Goal: Information Seeking & Learning: Learn about a topic

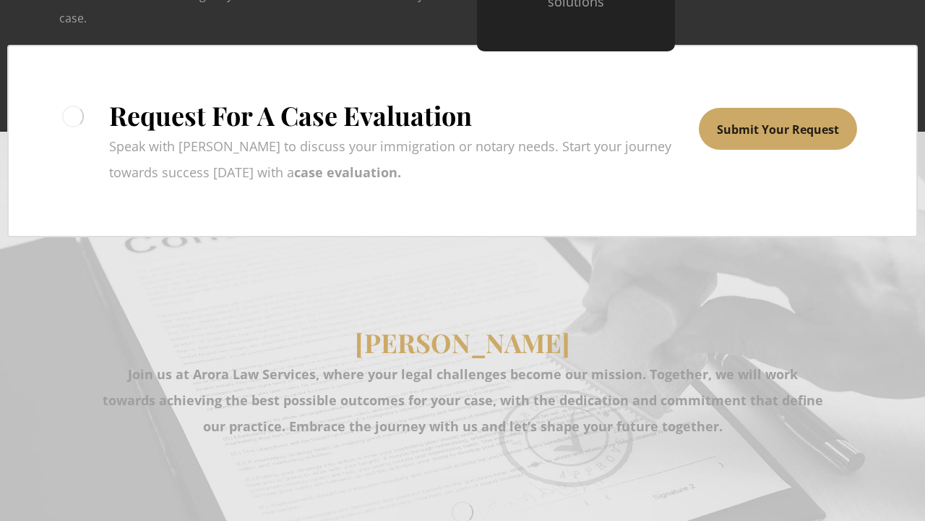
scroll to position [3472, 0]
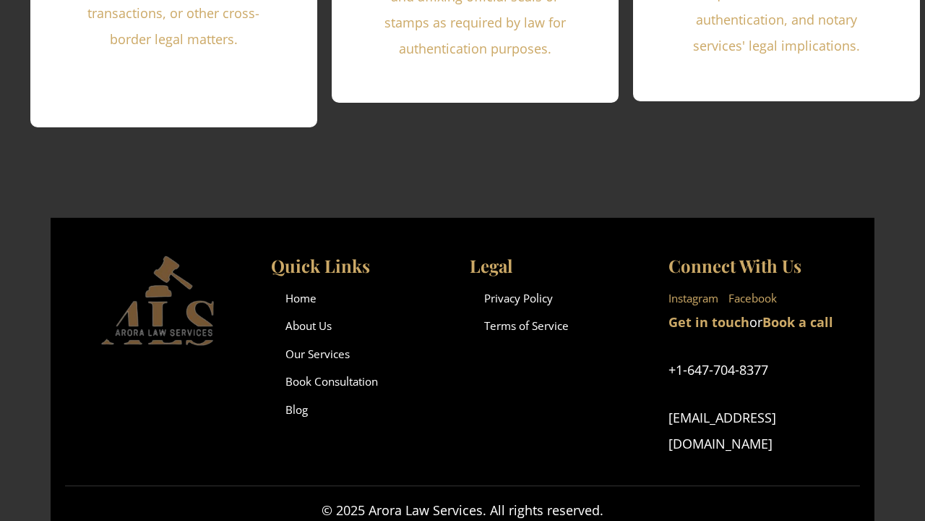
scroll to position [3177, 0]
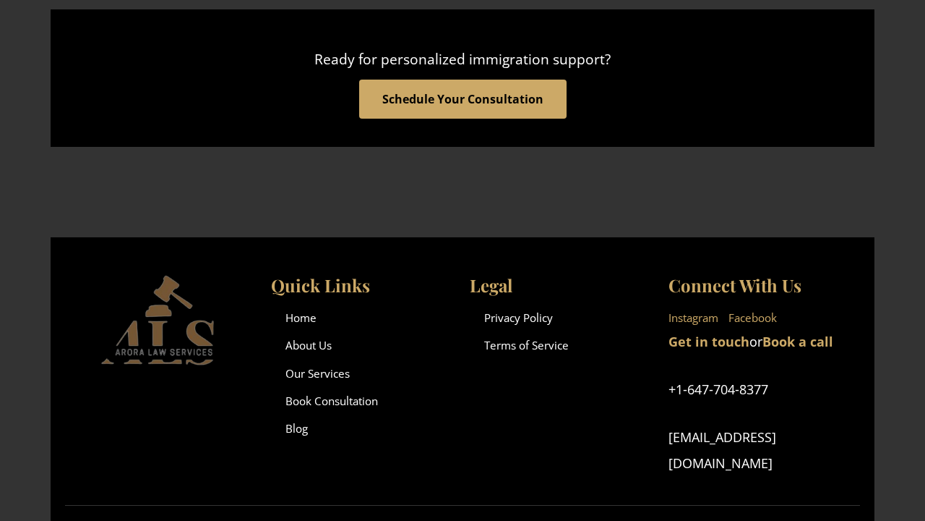
scroll to position [2168, 0]
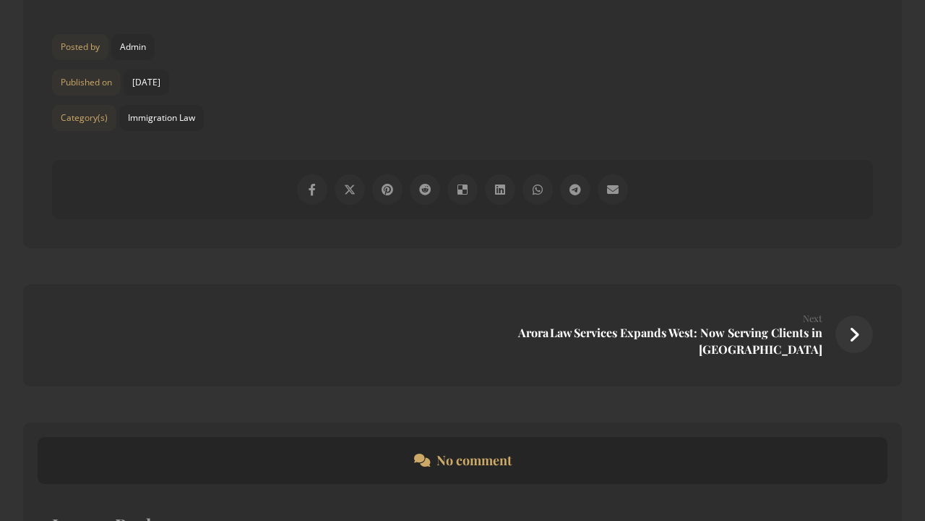
scroll to position [2921, 0]
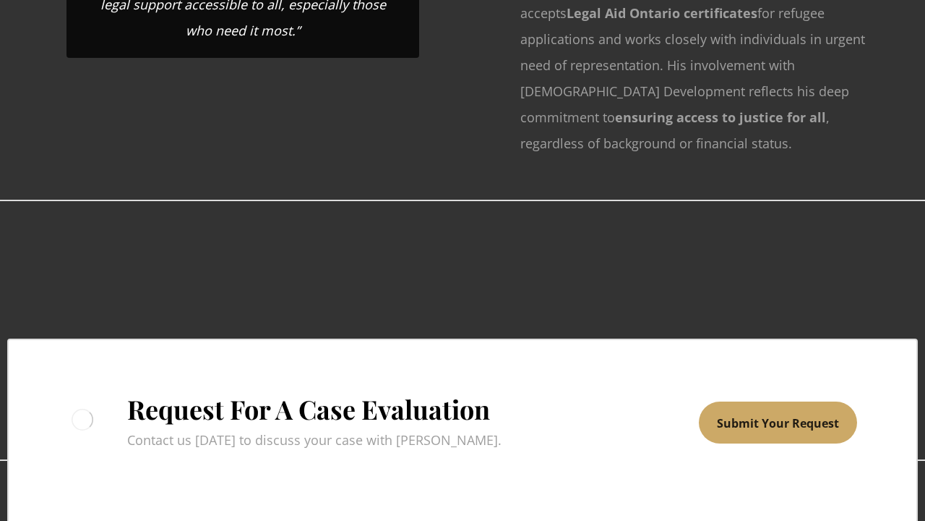
scroll to position [3384, 0]
